Goal: Information Seeking & Learning: Learn about a topic

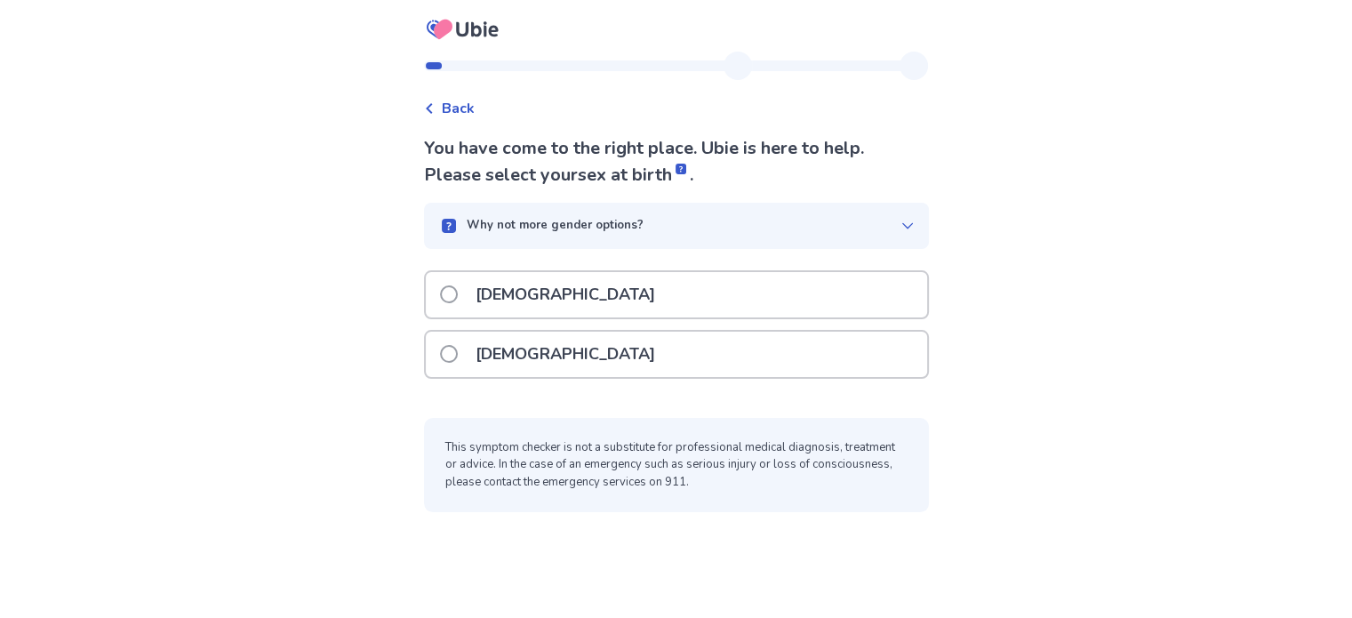
click at [480, 377] on p "[DEMOGRAPHIC_DATA]" at bounding box center [565, 354] width 201 height 45
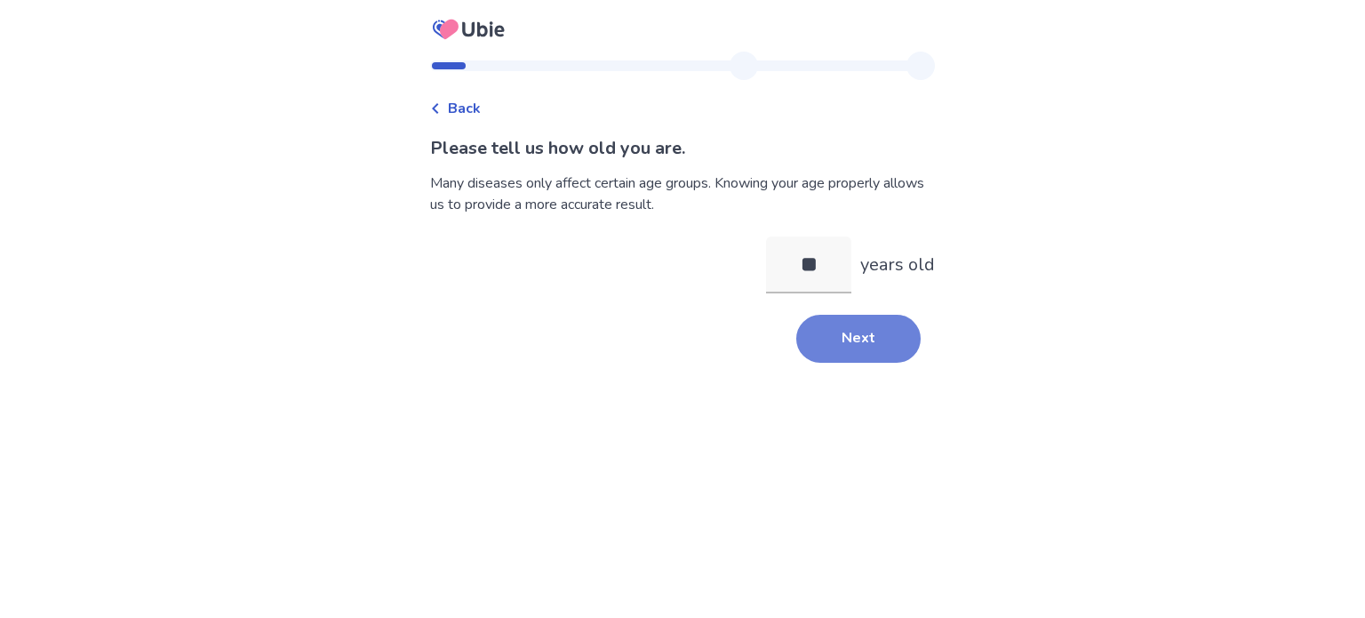
type input "**"
click at [921, 363] on button "Next" at bounding box center [858, 339] width 124 height 48
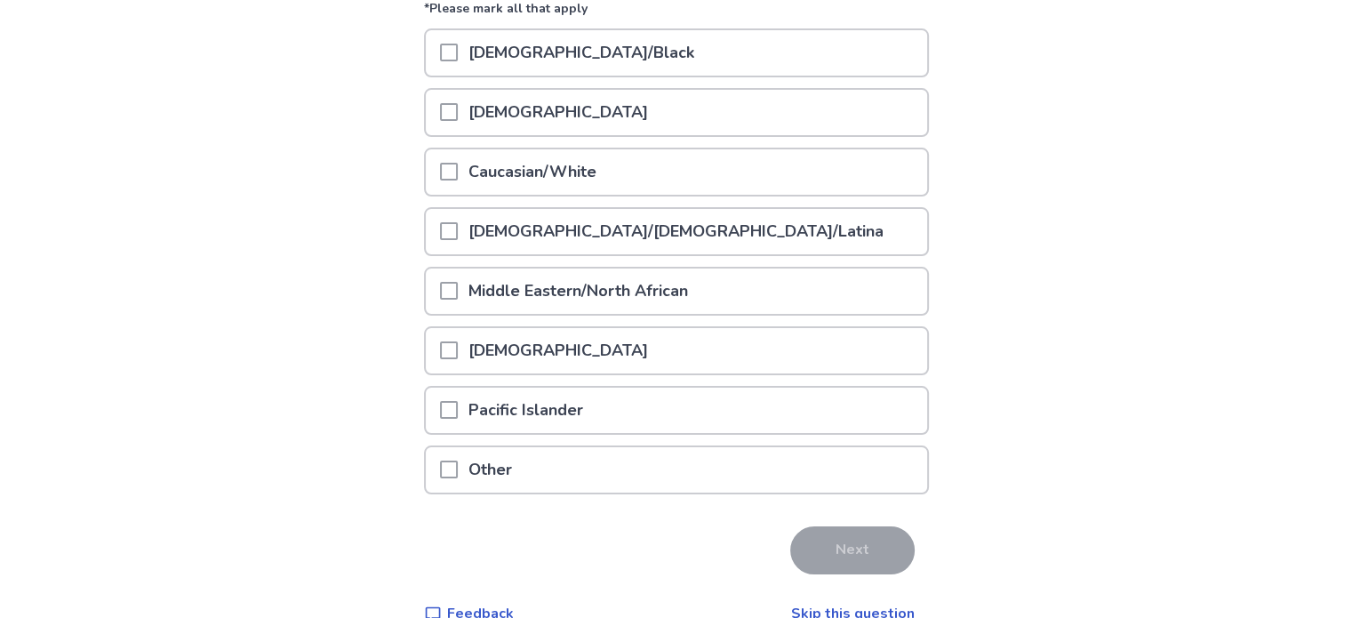
scroll to position [249, 0]
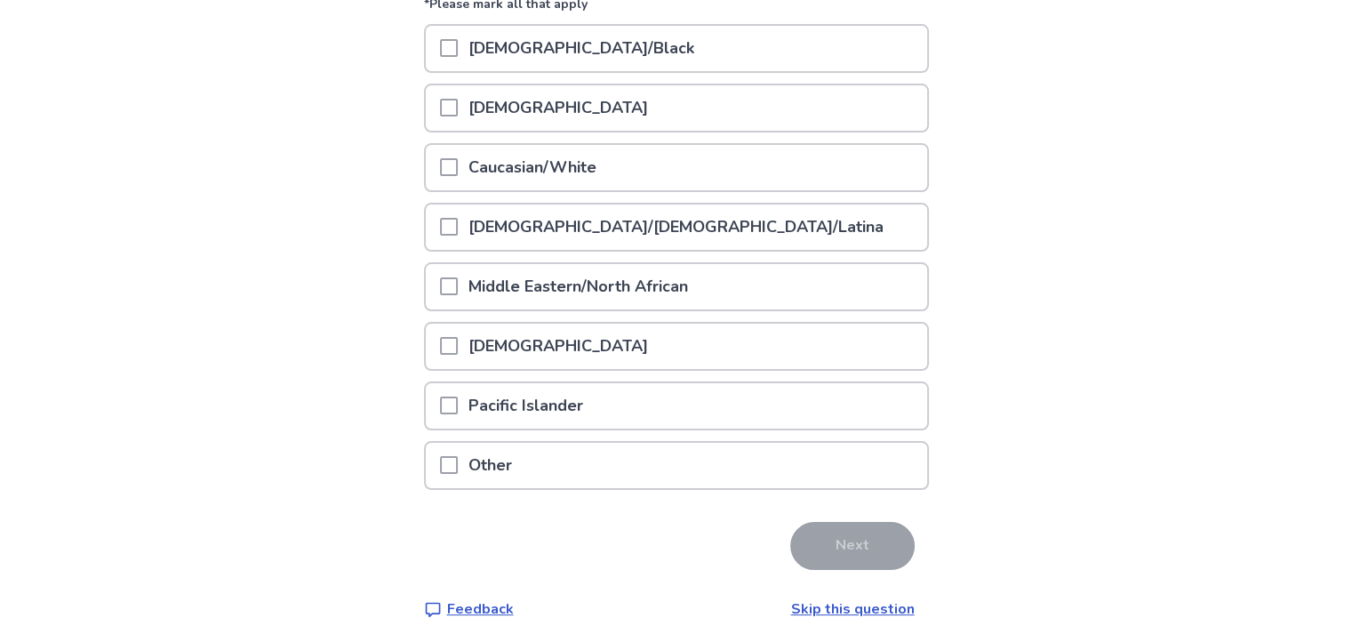
click at [629, 250] on p "[DEMOGRAPHIC_DATA]/[DEMOGRAPHIC_DATA]/Latina" at bounding box center [676, 226] width 436 height 45
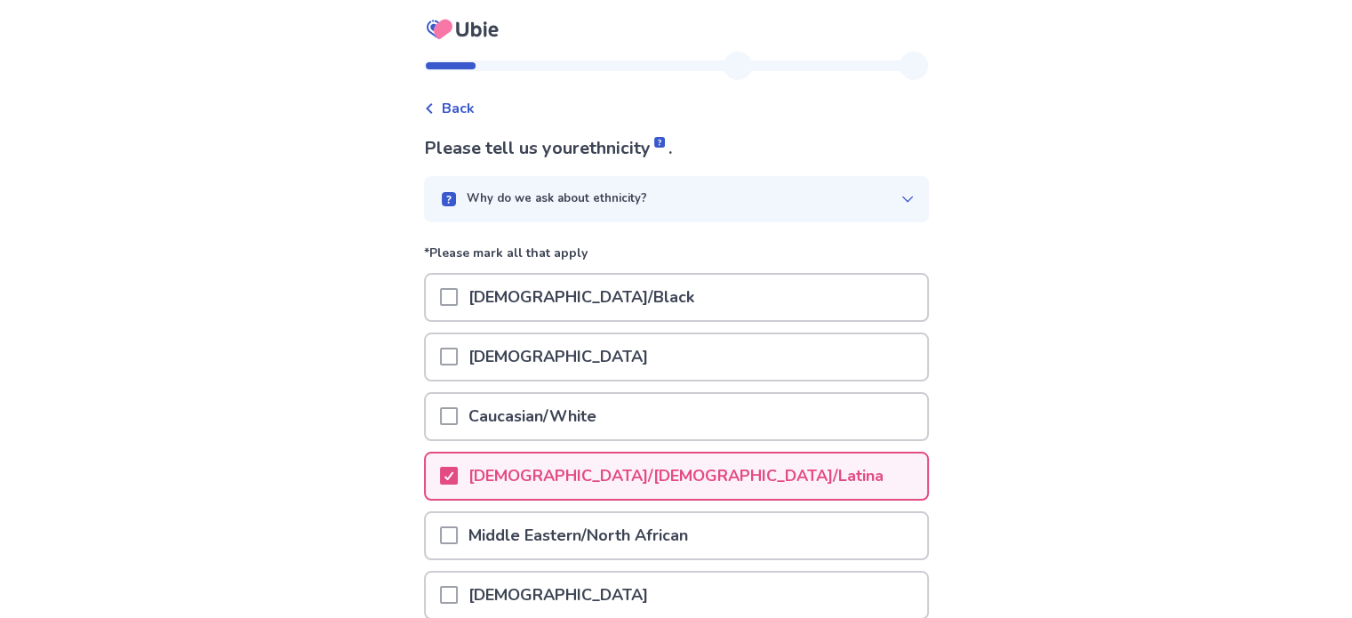
scroll to position [429, 0]
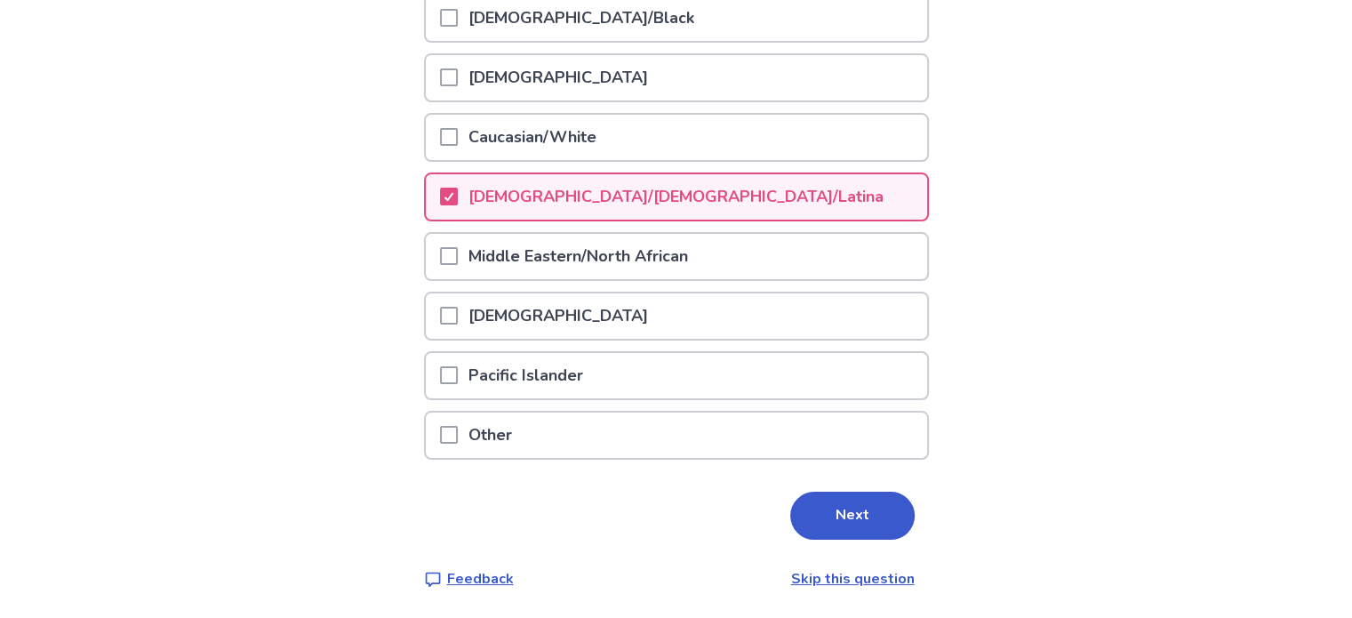
click at [873, 472] on div "Please tell us your ethnicity . Why do we ask about ethnicity? *Please mark all…" at bounding box center [676, 222] width 505 height 733
click at [902, 491] on div "Next" at bounding box center [676, 515] width 505 height 48
drag, startPoint x: 902, startPoint y: 475, endPoint x: 904, endPoint y: 502, distance: 26.7
click at [904, 502] on div "Next" at bounding box center [676, 515] width 505 height 48
click at [904, 502] on button "Next" at bounding box center [852, 515] width 124 height 48
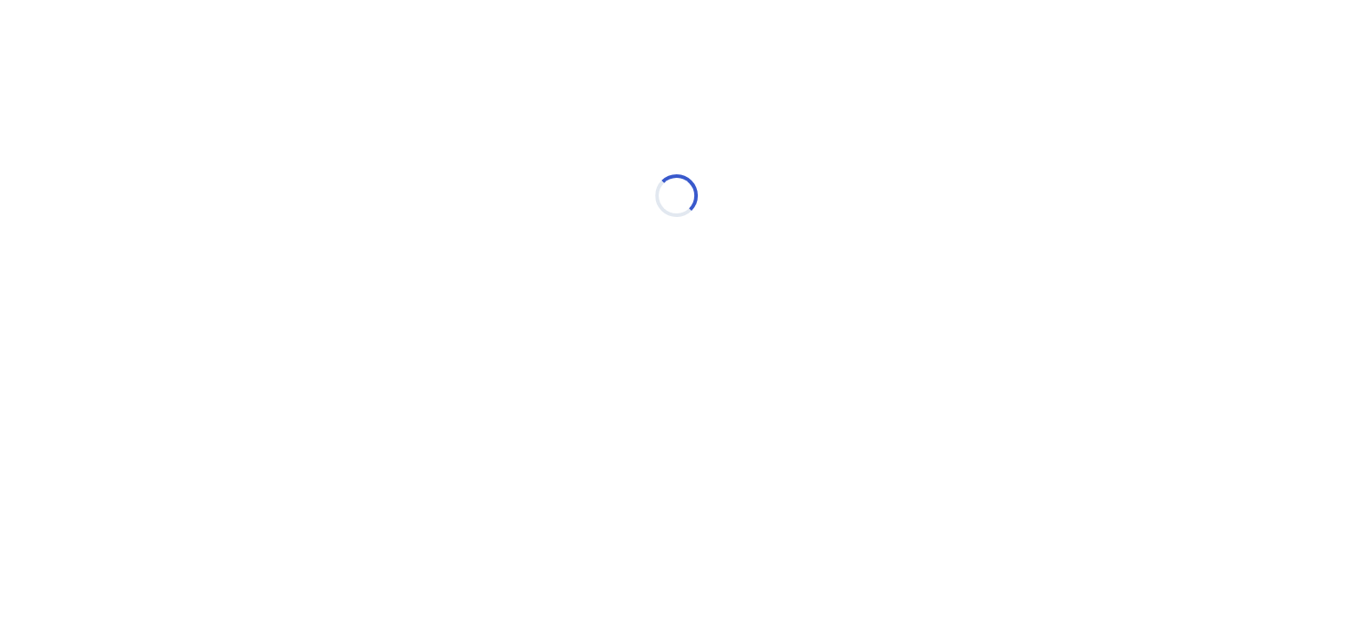
scroll to position [0, 0]
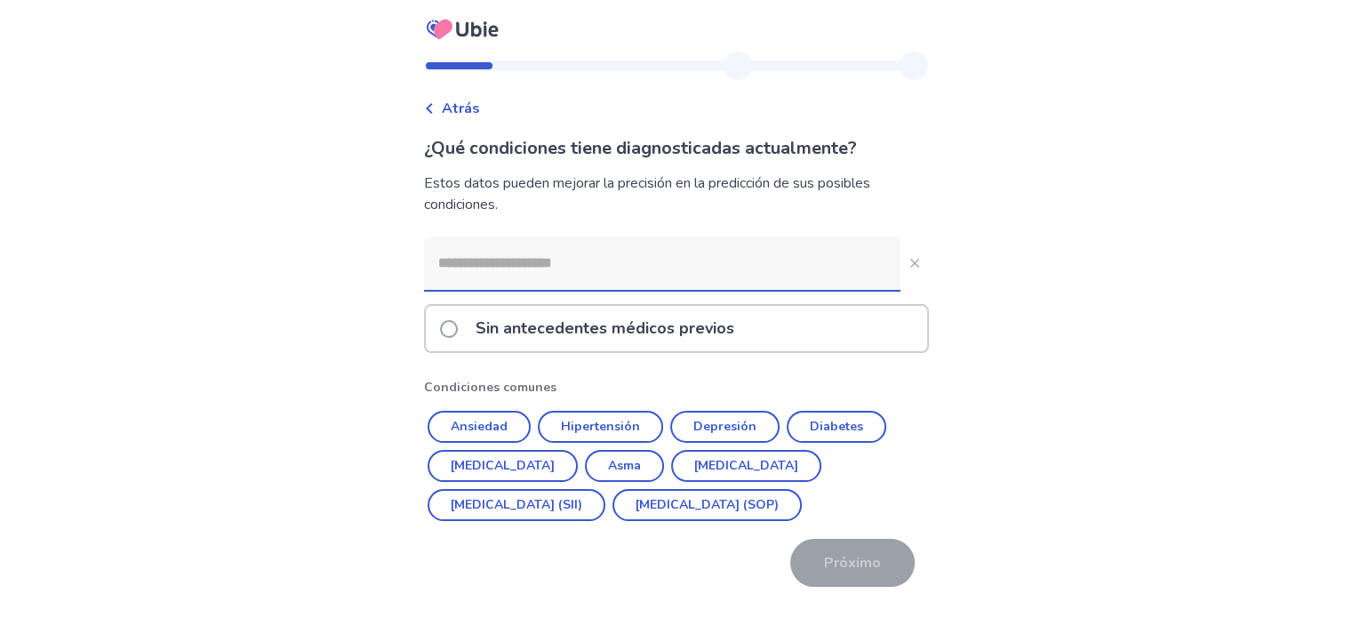
click at [1142, 224] on div "Atrás ¿Qué condiciones tiene diagnosticadas actualmente? Estos datos pueden mej…" at bounding box center [676, 332] width 1352 height 665
click at [520, 290] on input at bounding box center [662, 262] width 476 height 53
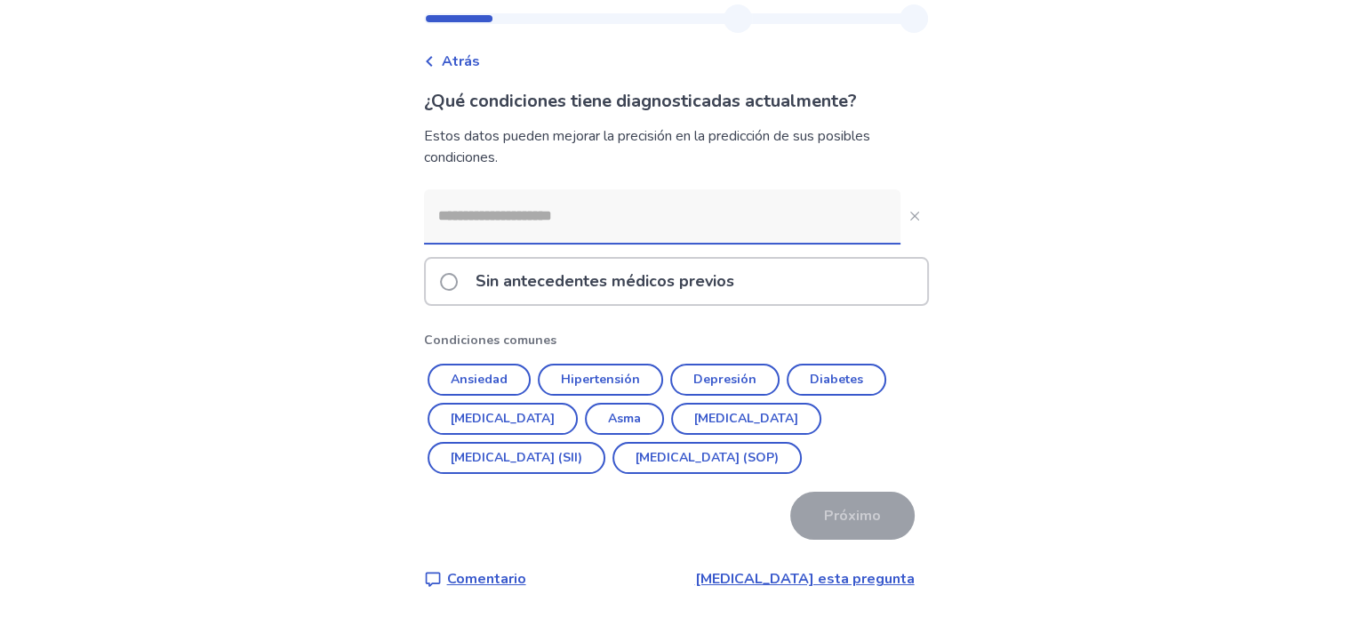
scroll to position [150, 0]
type input "*"
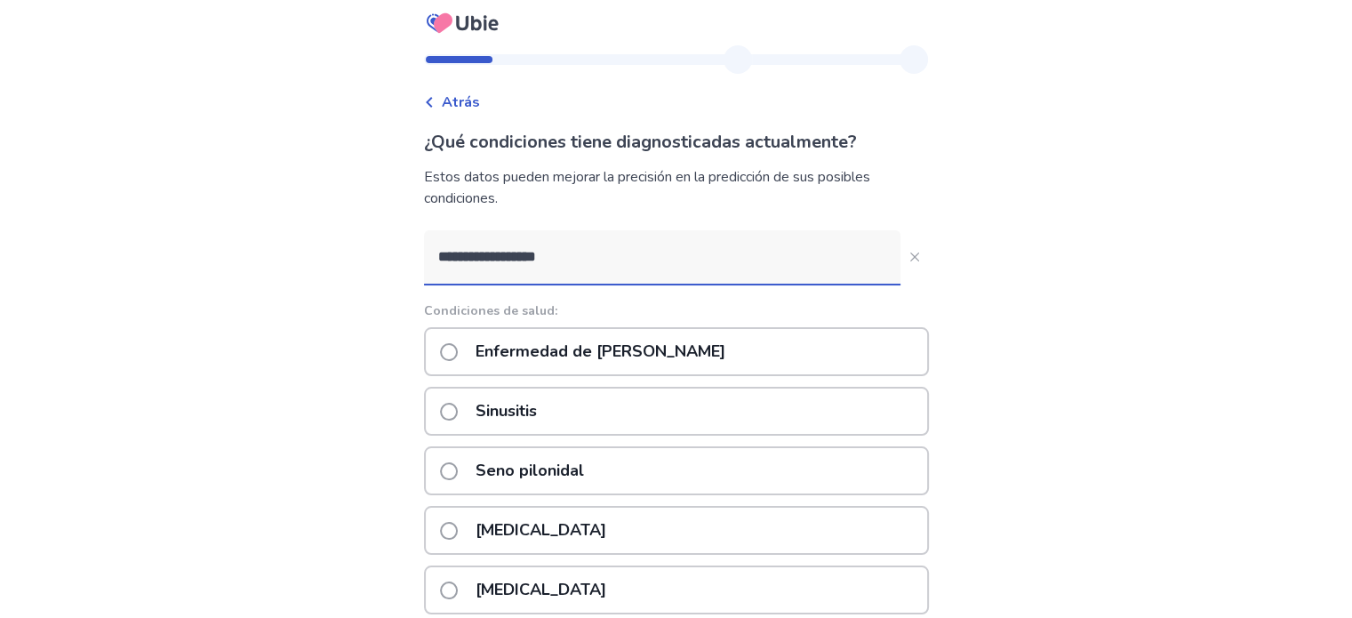
scroll to position [0, 0]
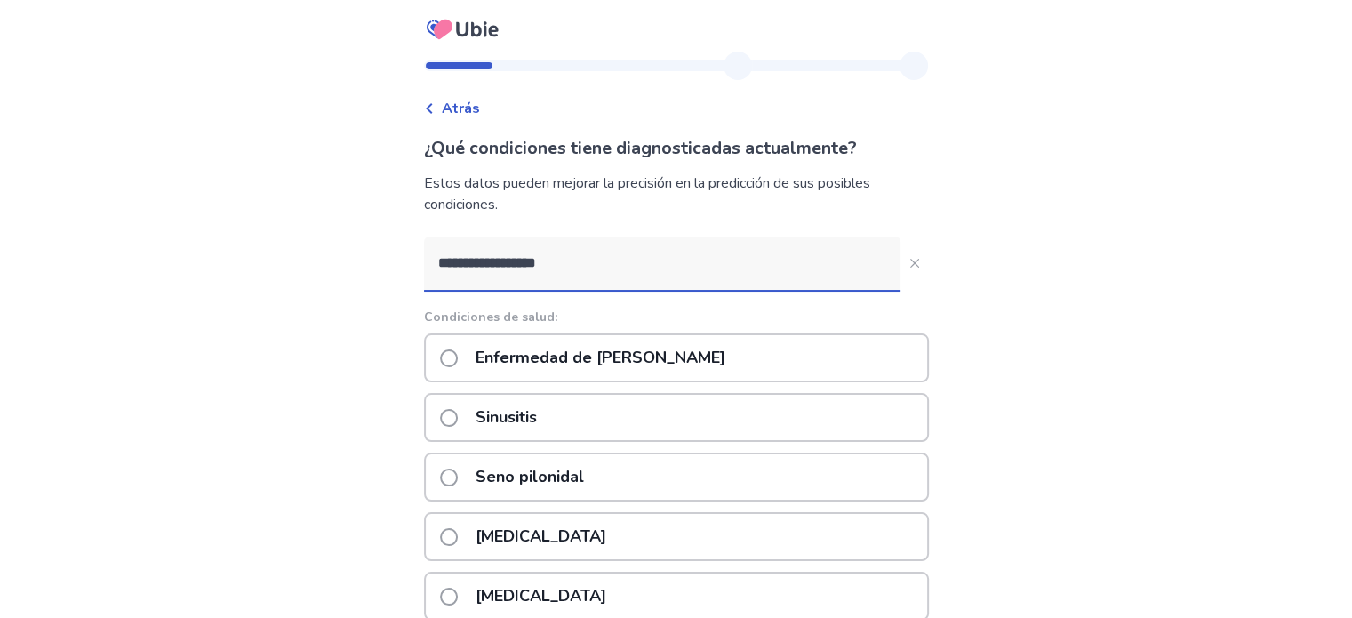
click at [611, 290] on input "**********" at bounding box center [662, 262] width 476 height 53
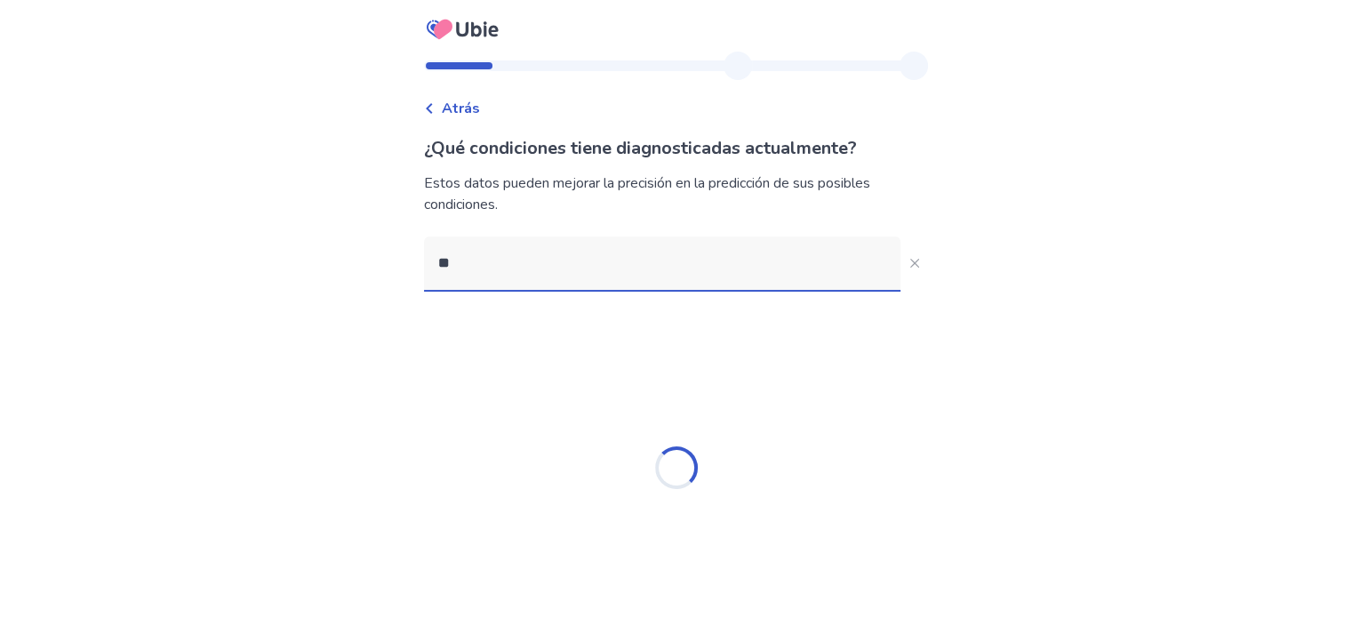
type input "*"
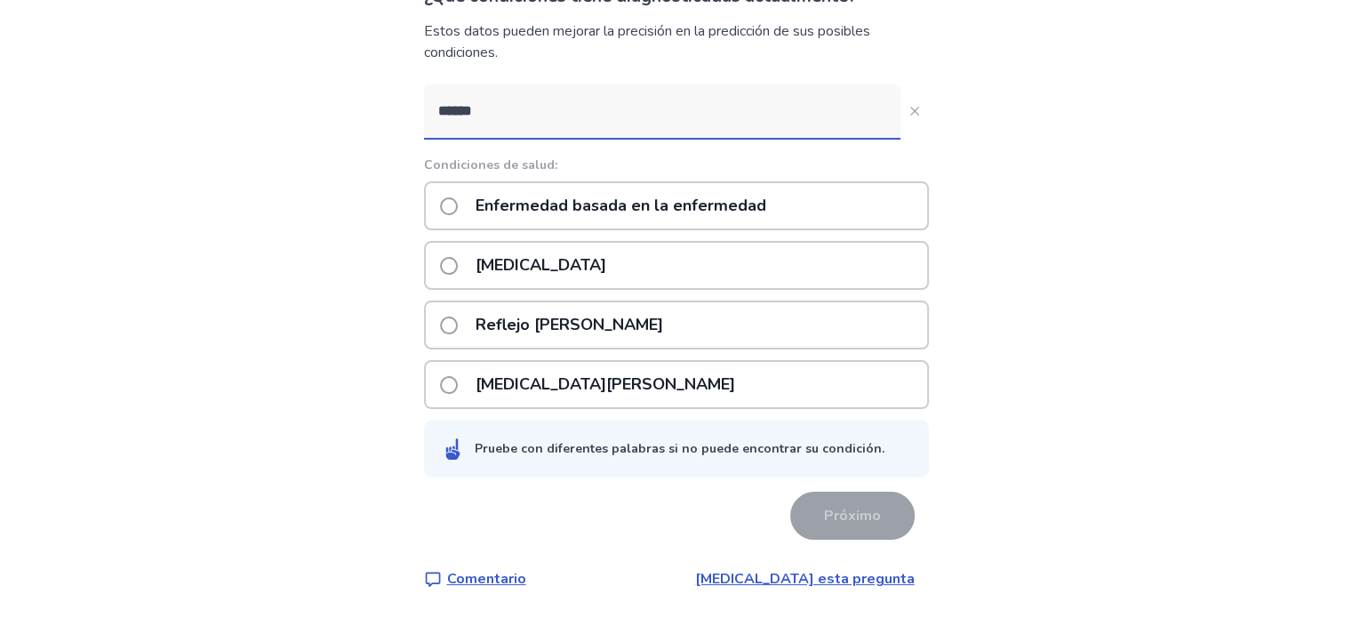
scroll to position [271, 0]
type input "******"
click at [907, 576] on font "[MEDICAL_DATA] esta pregunta" at bounding box center [805, 579] width 220 height 20
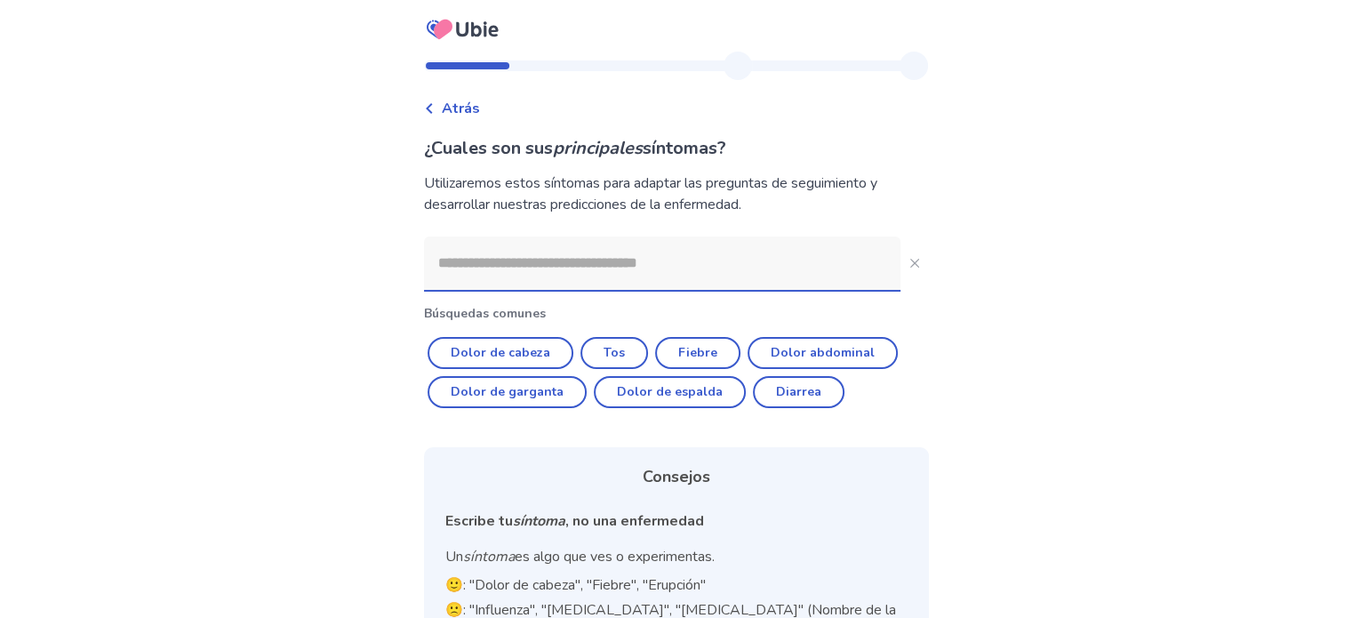
click at [573, 290] on input at bounding box center [662, 262] width 476 height 53
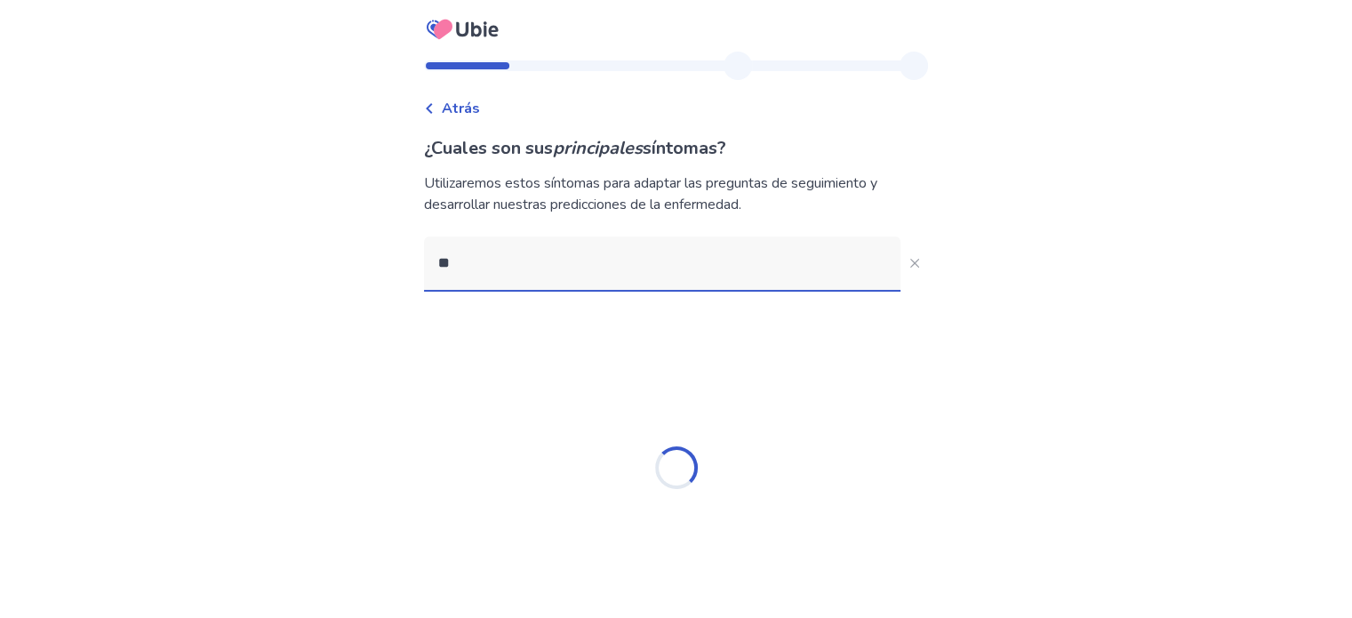
type input "*"
type input "******"
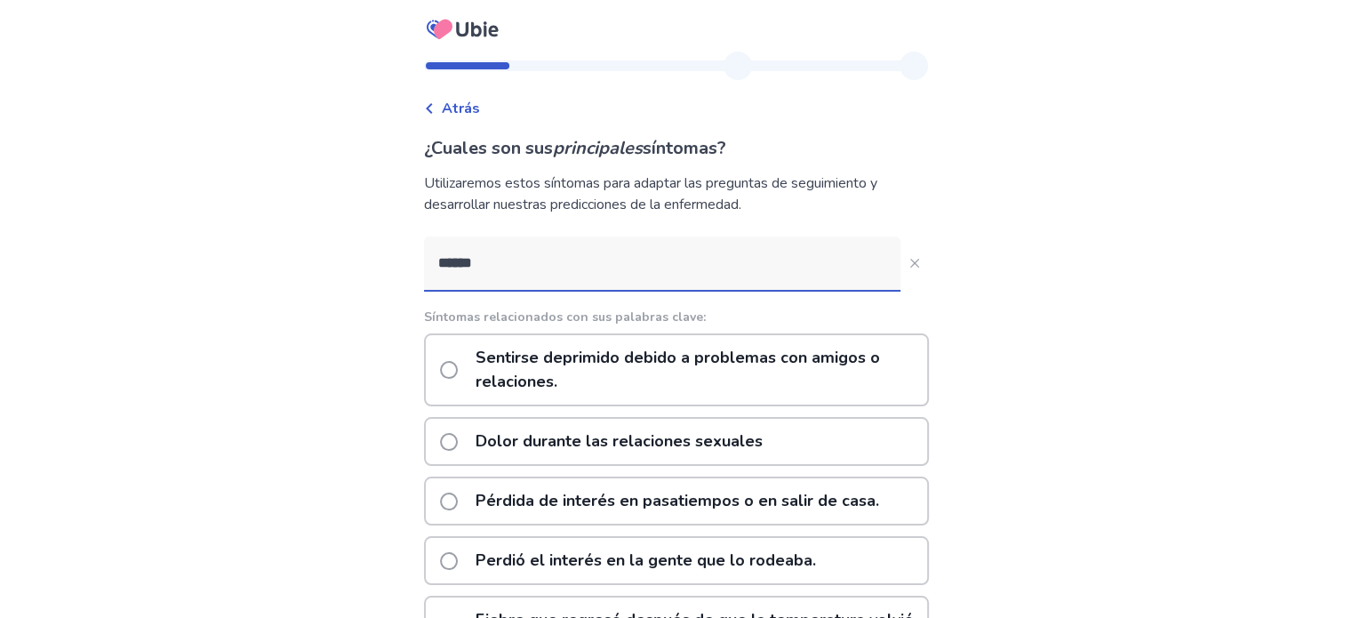
click at [621, 451] on font "Dolor durante las relaciones sexuales" at bounding box center [618, 440] width 287 height 21
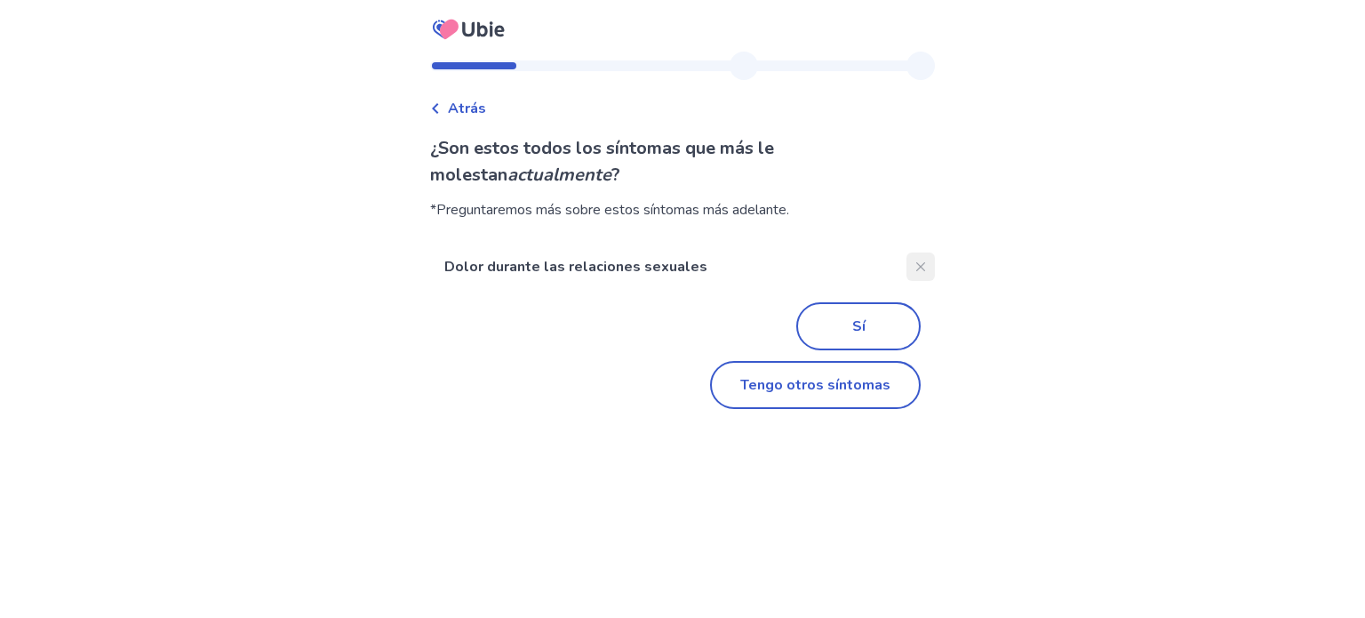
click at [925, 271] on icon "Cerca" at bounding box center [920, 266] width 9 height 9
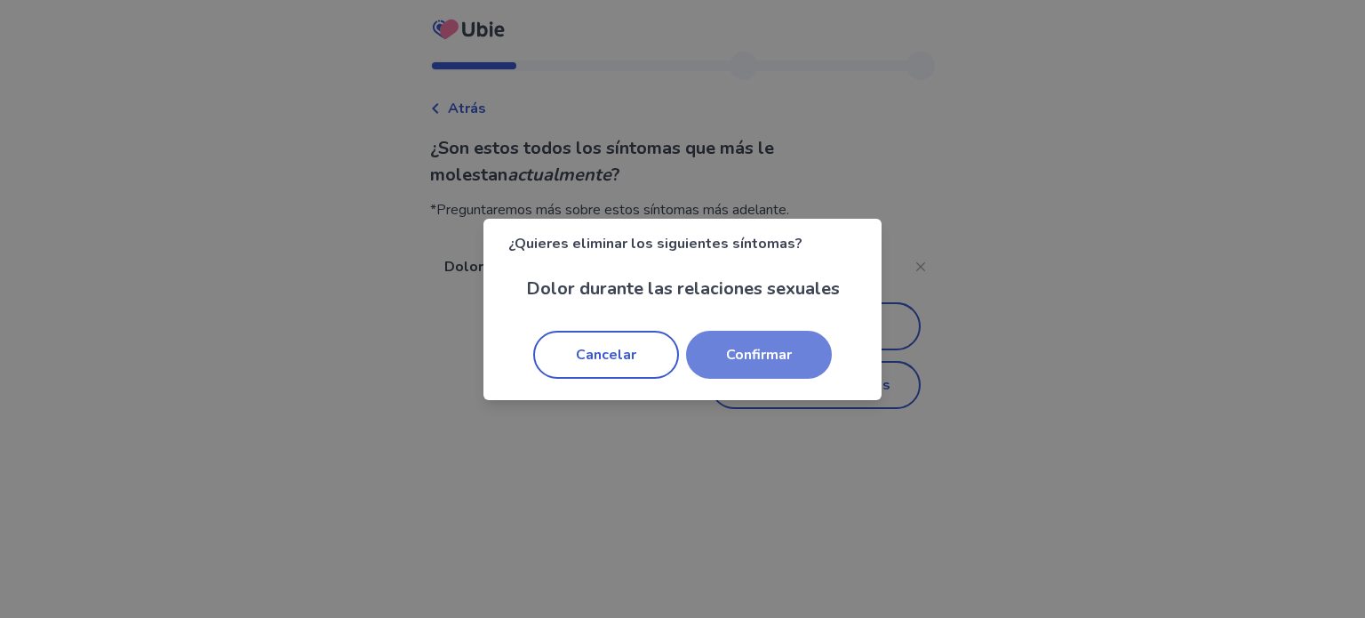
click at [773, 364] on font "Confirmar" at bounding box center [759, 354] width 66 height 20
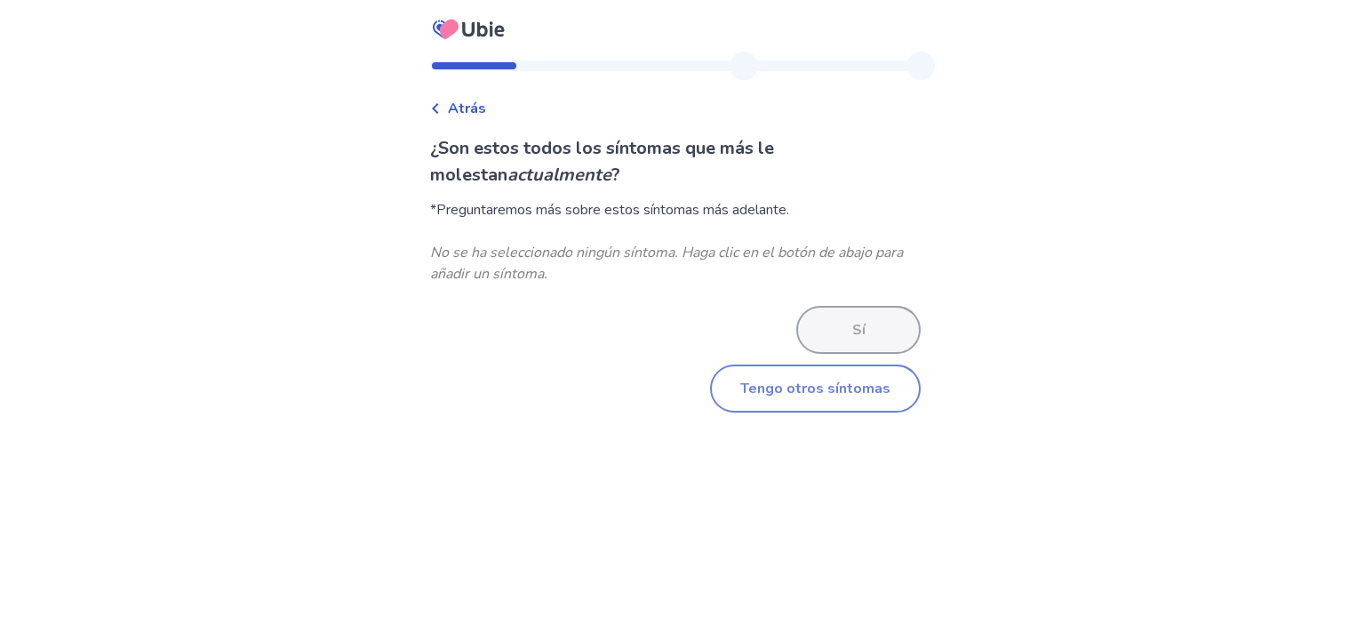
click at [853, 398] on font "Tengo otros síntomas" at bounding box center [815, 389] width 150 height 20
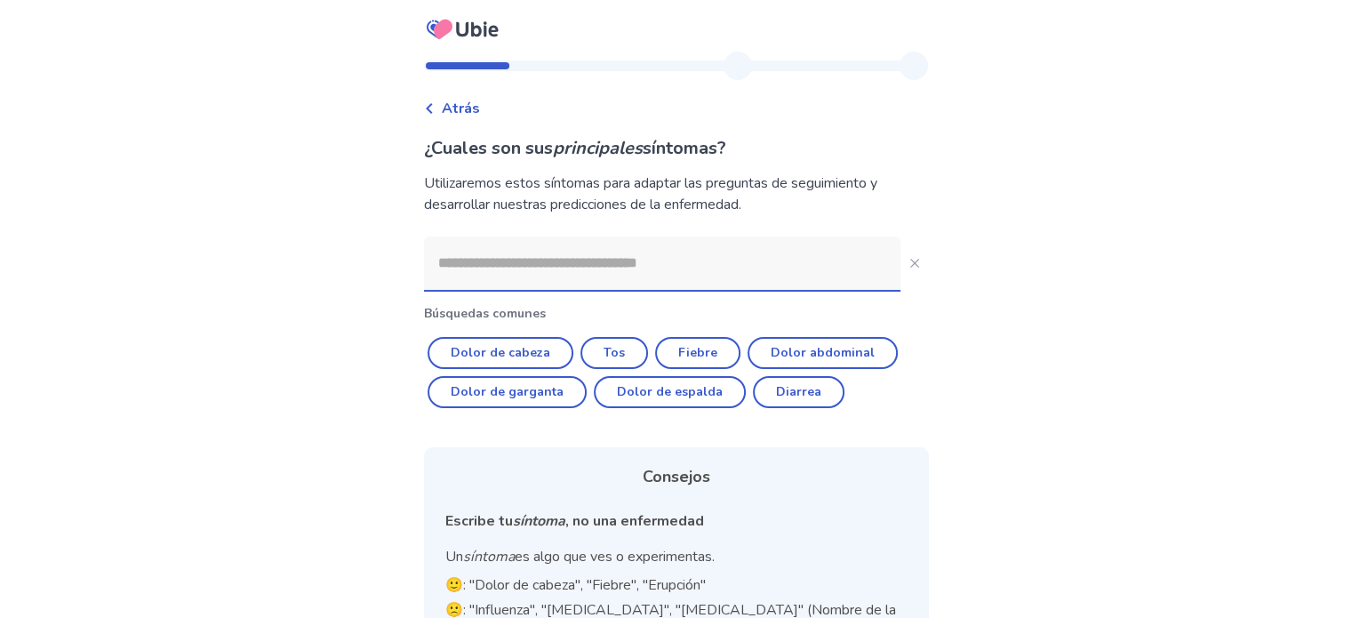
scroll to position [4, 0]
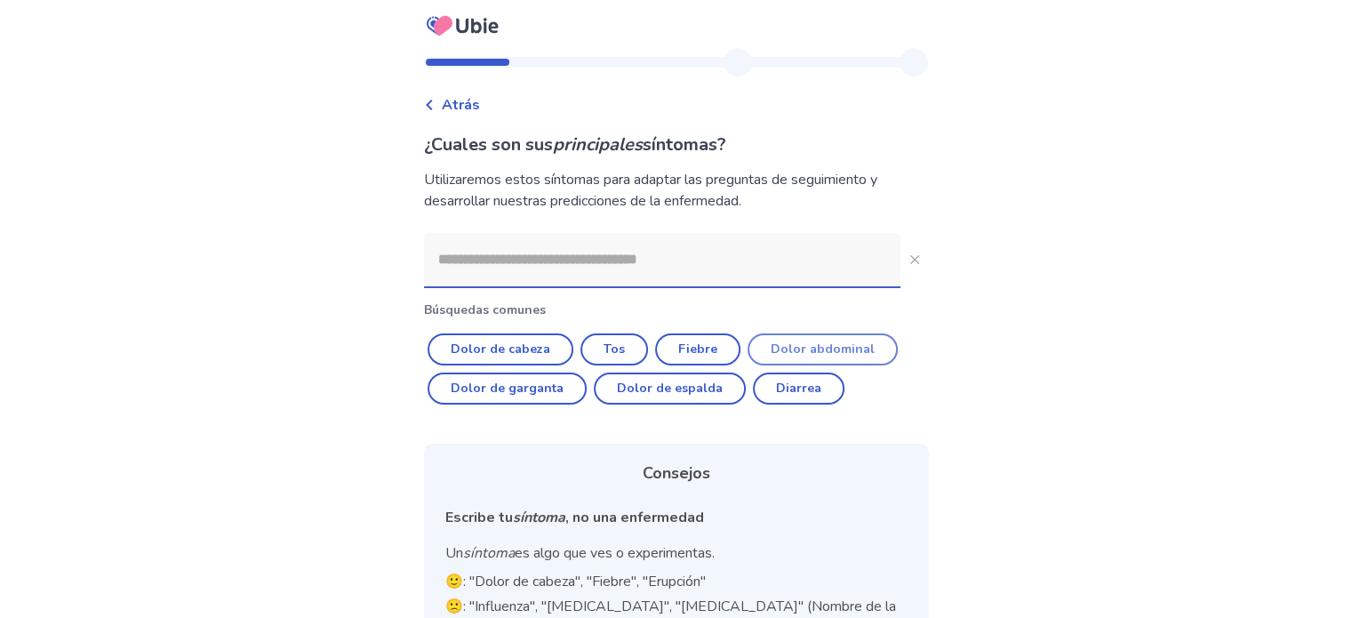
click at [824, 357] on font "Dolor abdominal" at bounding box center [823, 348] width 104 height 17
type input "**********"
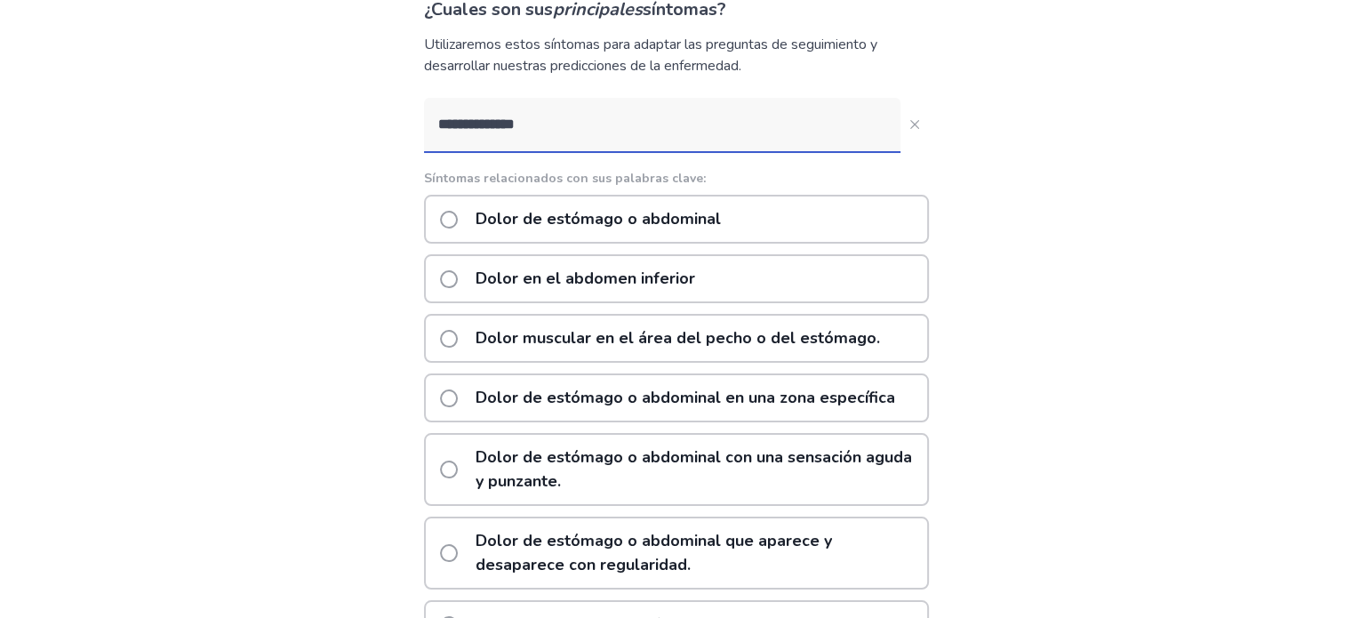
scroll to position [0, 0]
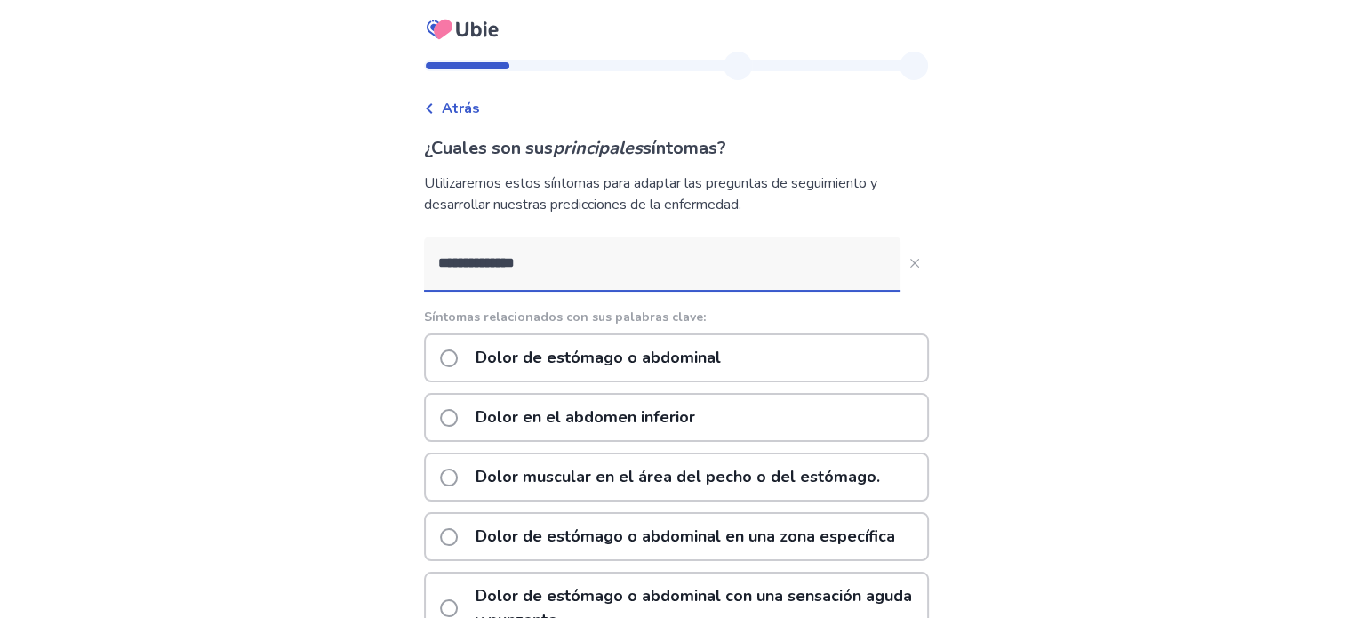
click at [442, 110] on font "Atrás" at bounding box center [461, 109] width 38 height 20
